Goal: Task Accomplishment & Management: Manage account settings

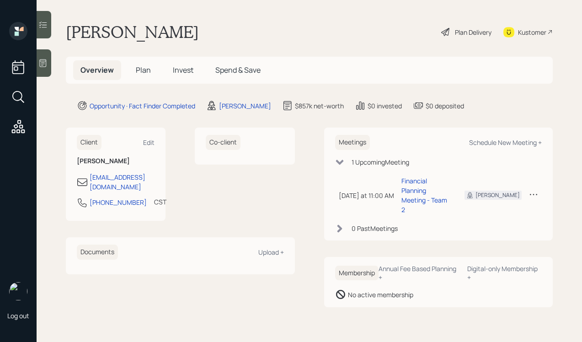
click at [43, 59] on icon at bounding box center [43, 63] width 7 height 8
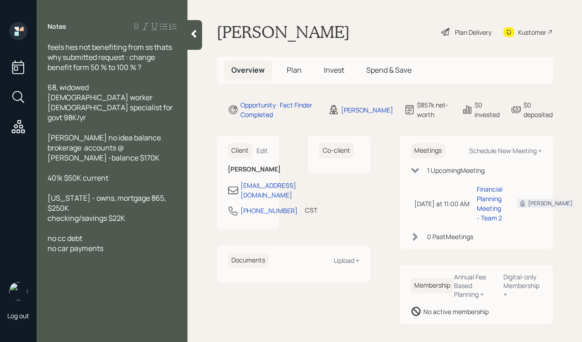
click at [189, 36] on div at bounding box center [194, 35] width 15 height 30
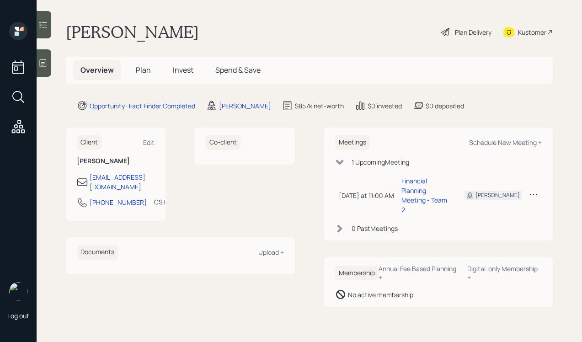
click at [463, 29] on div "Plan Delivery" at bounding box center [473, 32] width 37 height 10
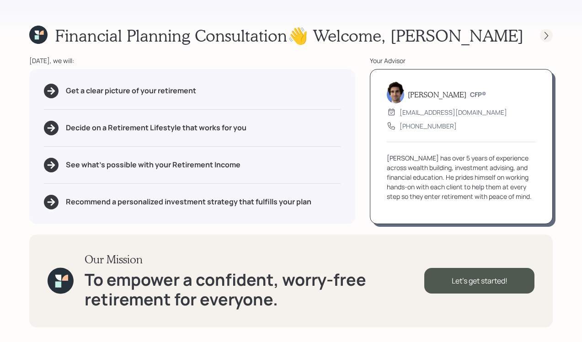
click at [544, 37] on icon at bounding box center [546, 35] width 9 height 9
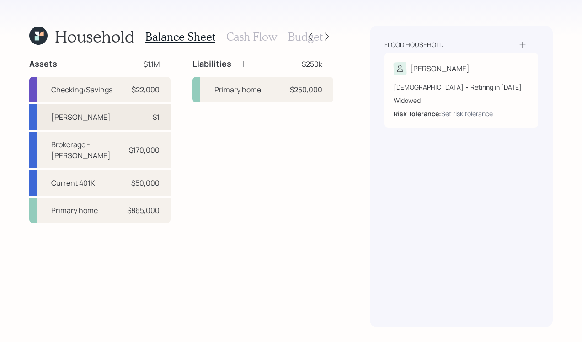
click at [106, 116] on div "[PERSON_NAME] $1" at bounding box center [99, 117] width 141 height 26
select select "roth_ira"
select select "balanced"
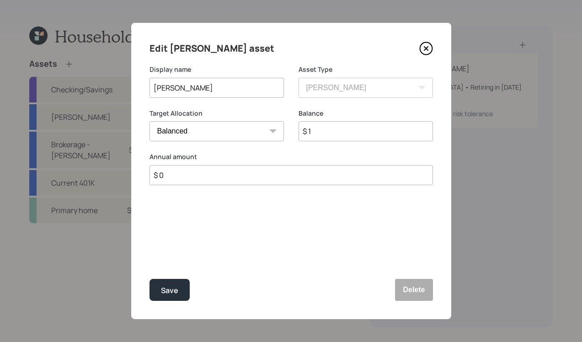
click at [421, 47] on icon at bounding box center [426, 49] width 14 height 14
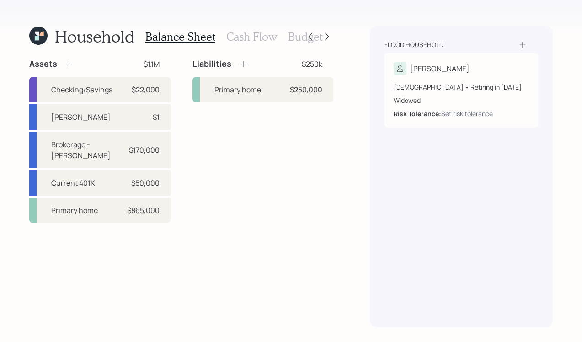
click at [253, 34] on h3 "Cash Flow" at bounding box center [251, 36] width 51 height 13
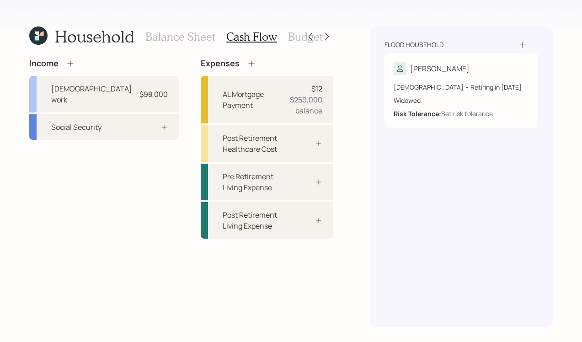
click at [35, 33] on icon at bounding box center [37, 34] width 4 height 4
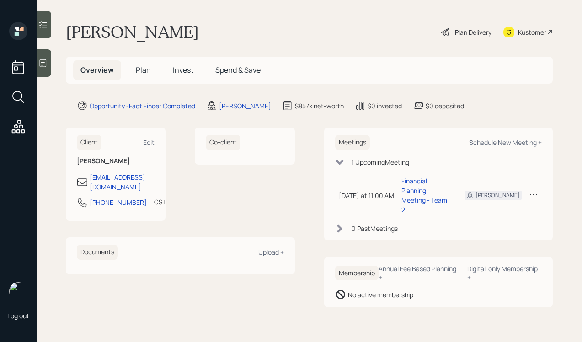
click at [47, 63] on icon at bounding box center [42, 63] width 9 height 9
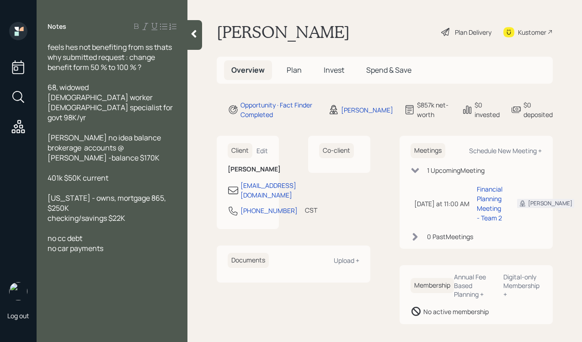
click at [191, 35] on icon at bounding box center [193, 33] width 9 height 9
